Goal: Task Accomplishment & Management: Use online tool/utility

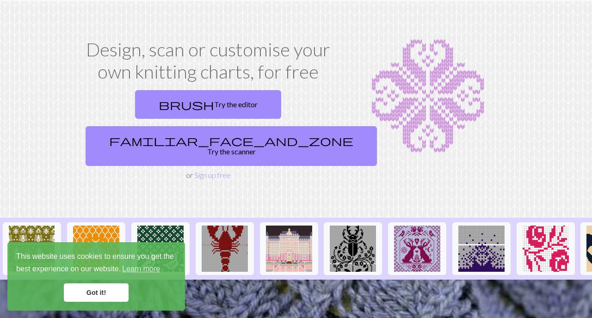
scroll to position [31, 0]
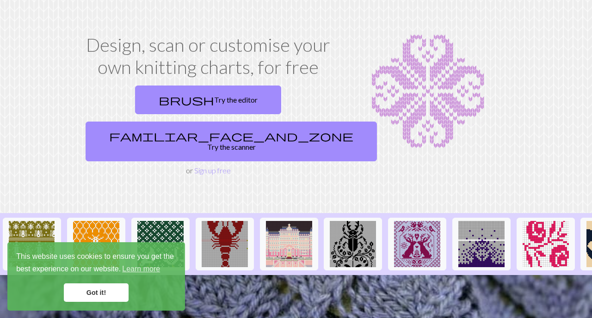
click at [99, 292] on link "Got it!" at bounding box center [96, 293] width 65 height 19
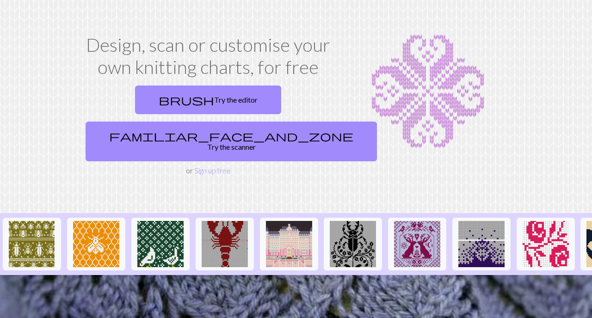
scroll to position [0, 0]
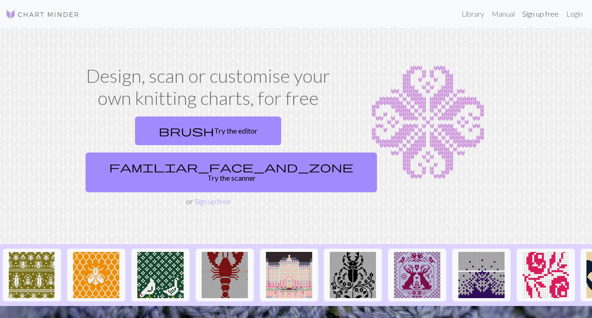
click at [531, 17] on link "Sign up free" at bounding box center [541, 14] width 44 height 19
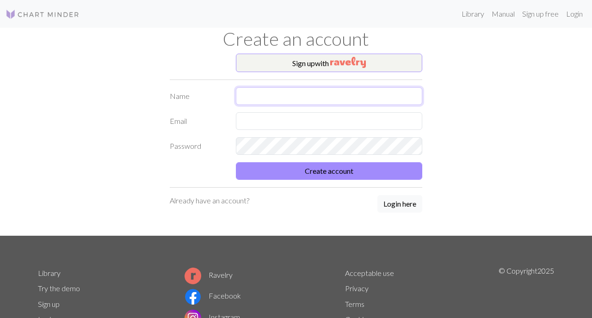
click at [300, 92] on input "text" at bounding box center [329, 96] width 187 height 18
type input "[PERSON_NAME]"
click at [275, 124] on input "text" at bounding box center [329, 121] width 187 height 18
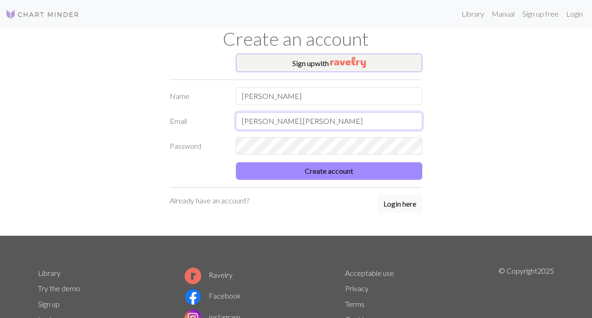
type input "[PERSON_NAME][EMAIL_ADDRESS][PERSON_NAME][DOMAIN_NAME]"
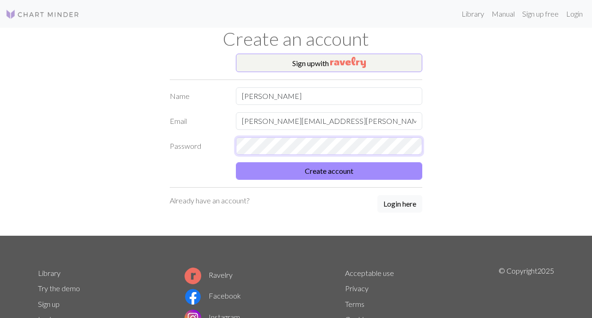
click at [209, 144] on div "Password" at bounding box center [296, 146] width 264 height 18
click at [236, 162] on button "Create account" at bounding box center [329, 171] width 187 height 18
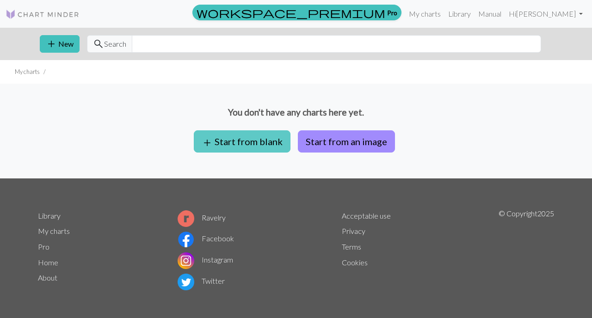
click at [257, 147] on button "add Start from blank" at bounding box center [242, 141] width 97 height 22
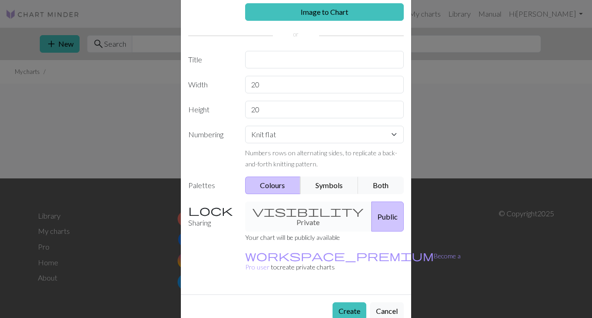
scroll to position [46, 0]
click at [286, 212] on div "visibility Private Public" at bounding box center [325, 218] width 170 height 30
click at [327, 187] on button "Symbols" at bounding box center [329, 187] width 58 height 18
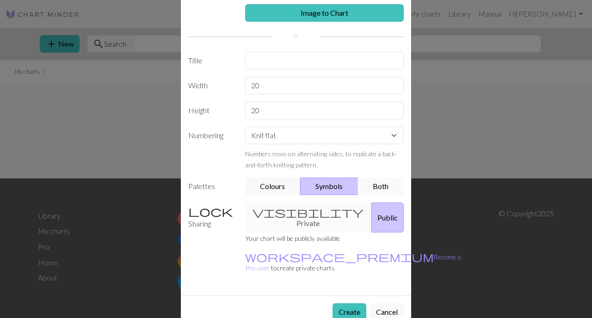
click at [377, 188] on button "Both" at bounding box center [381, 187] width 46 height 18
click at [327, 189] on button "Symbols" at bounding box center [329, 187] width 58 height 18
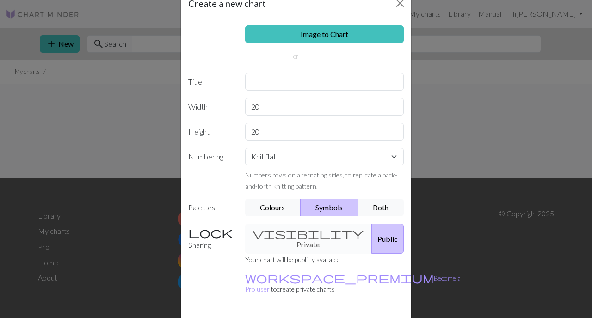
scroll to position [21, 0]
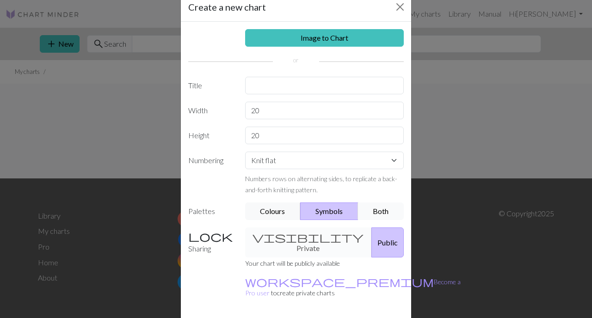
click at [383, 209] on button "Both" at bounding box center [381, 212] width 46 height 18
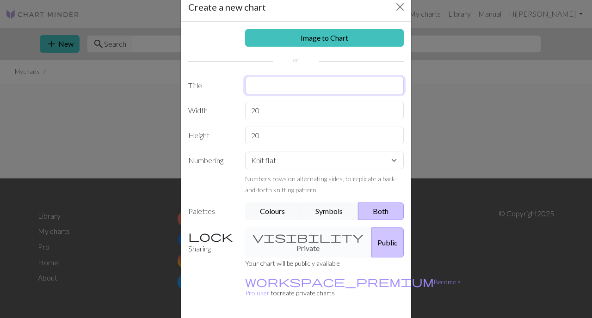
click at [318, 87] on input "text" at bounding box center [324, 86] width 159 height 18
type input "bag"
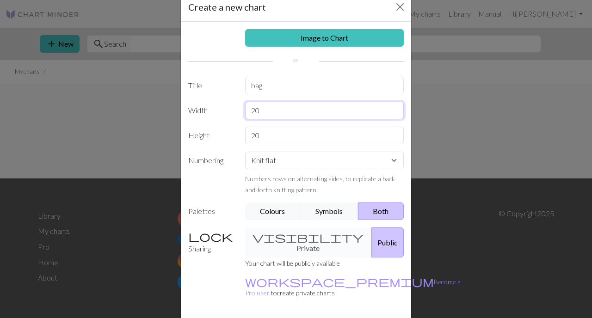
drag, startPoint x: 266, startPoint y: 111, endPoint x: 243, endPoint y: 111, distance: 22.7
click at [243, 111] on div "20" at bounding box center [325, 111] width 170 height 18
type input "50"
click at [266, 133] on input "20" at bounding box center [324, 136] width 159 height 18
type input "2"
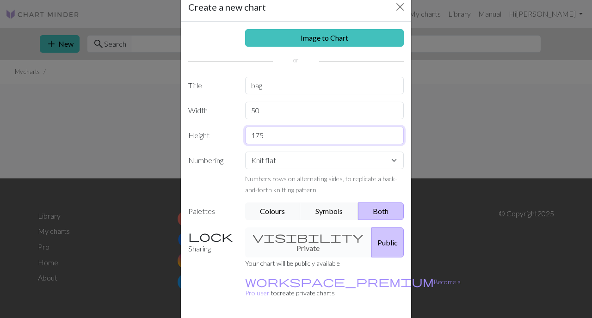
scroll to position [47, 0]
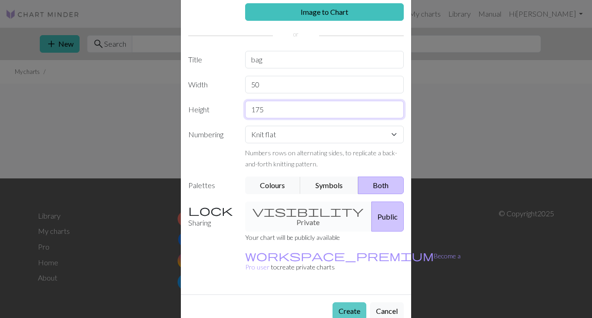
type input "175"
click at [340, 303] on button "Create" at bounding box center [350, 312] width 34 height 18
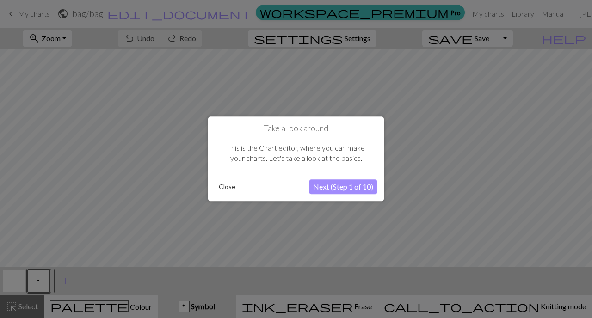
click at [333, 189] on button "Next (Step 1 of 10)" at bounding box center [343, 187] width 68 height 15
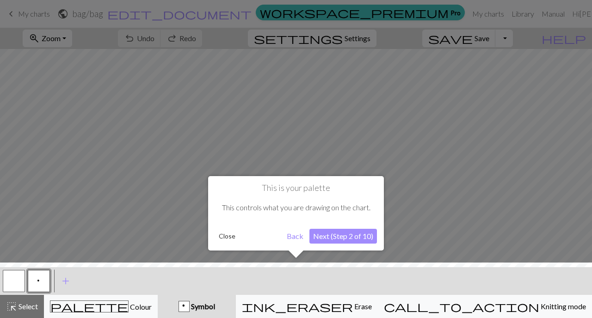
click at [332, 238] on button "Next (Step 2 of 10)" at bounding box center [343, 236] width 68 height 15
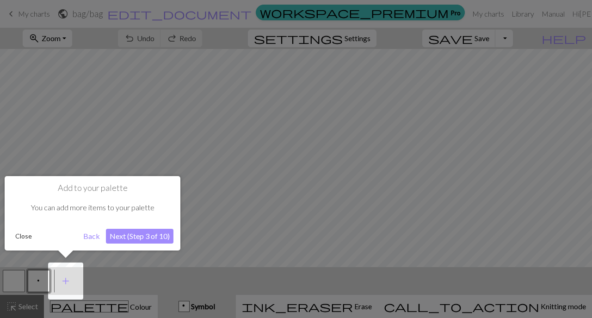
click at [134, 240] on button "Next (Step 3 of 10)" at bounding box center [140, 236] width 68 height 15
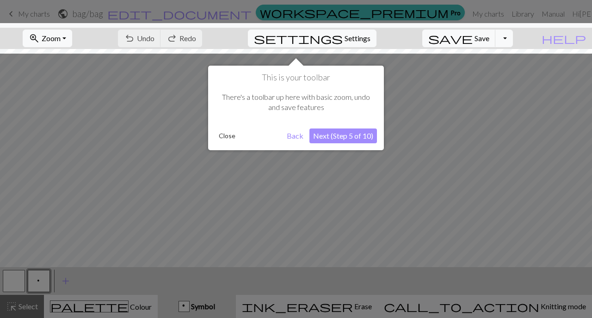
click at [332, 138] on button "Next (Step 5 of 10)" at bounding box center [343, 136] width 68 height 15
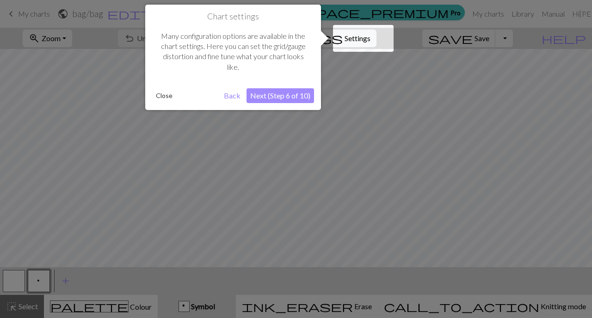
click at [294, 97] on button "Next (Step 6 of 10)" at bounding box center [281, 95] width 68 height 15
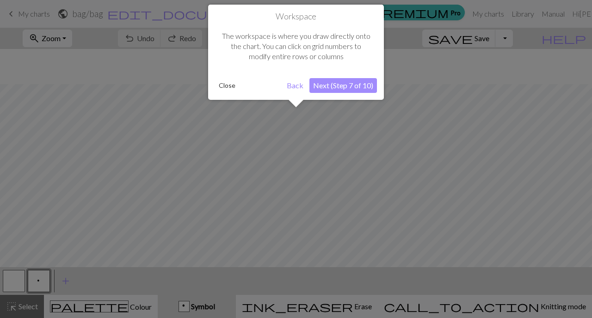
scroll to position [35, 0]
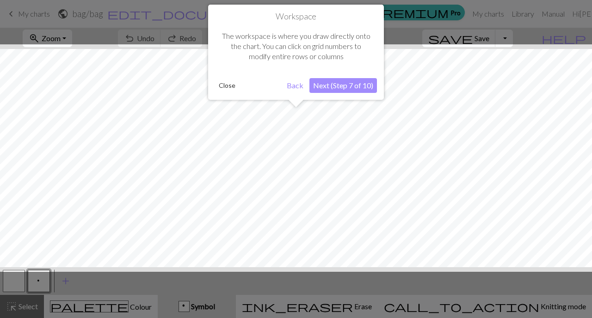
click at [330, 88] on button "Next (Step 7 of 10)" at bounding box center [343, 85] width 68 height 15
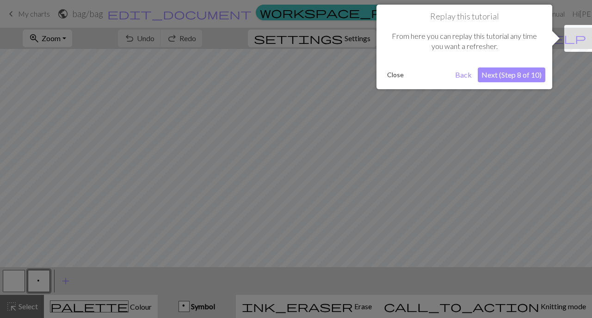
click at [516, 76] on button "Next (Step 8 of 10)" at bounding box center [512, 75] width 68 height 15
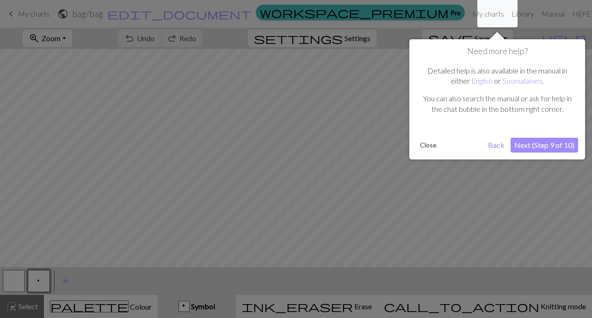
click at [525, 142] on button "Next (Step 9 of 10)" at bounding box center [545, 145] width 68 height 15
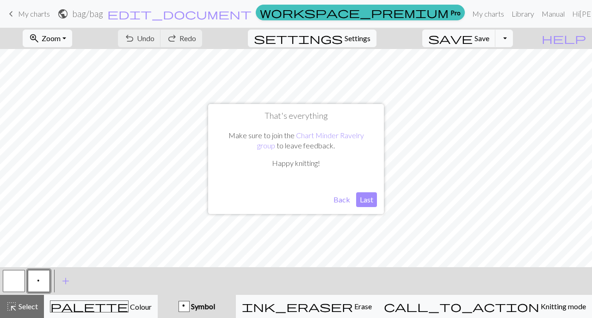
click at [361, 200] on button "Last" at bounding box center [366, 199] width 21 height 15
click at [155, 34] on span "Undo" at bounding box center [146, 38] width 18 height 9
click at [195, 34] on div "undo Undo Undo redo Redo Redo" at bounding box center [160, 38] width 98 height 21
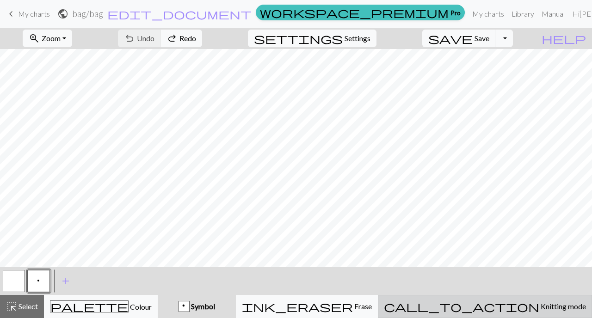
click at [514, 318] on button "call_to_action Knitting mode Knitting mode" at bounding box center [485, 306] width 214 height 23
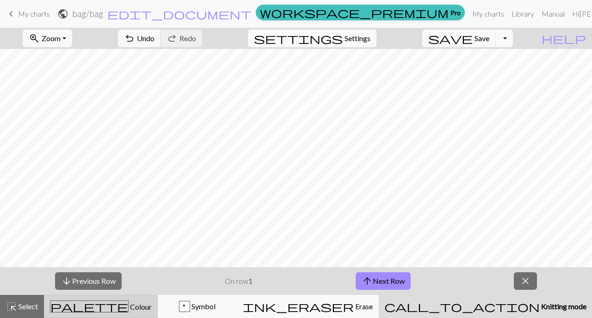
click at [100, 314] on button "palette Colour Colour" at bounding box center [101, 306] width 114 height 23
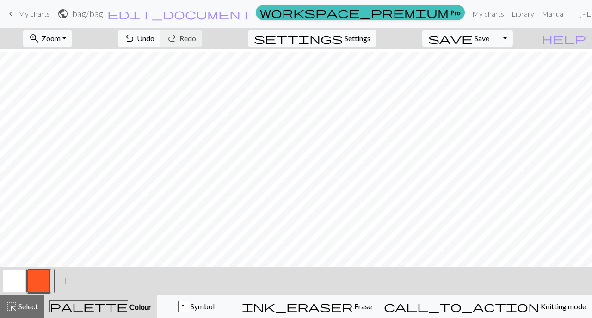
scroll to position [36, 0]
